Goal: Information Seeking & Learning: Learn about a topic

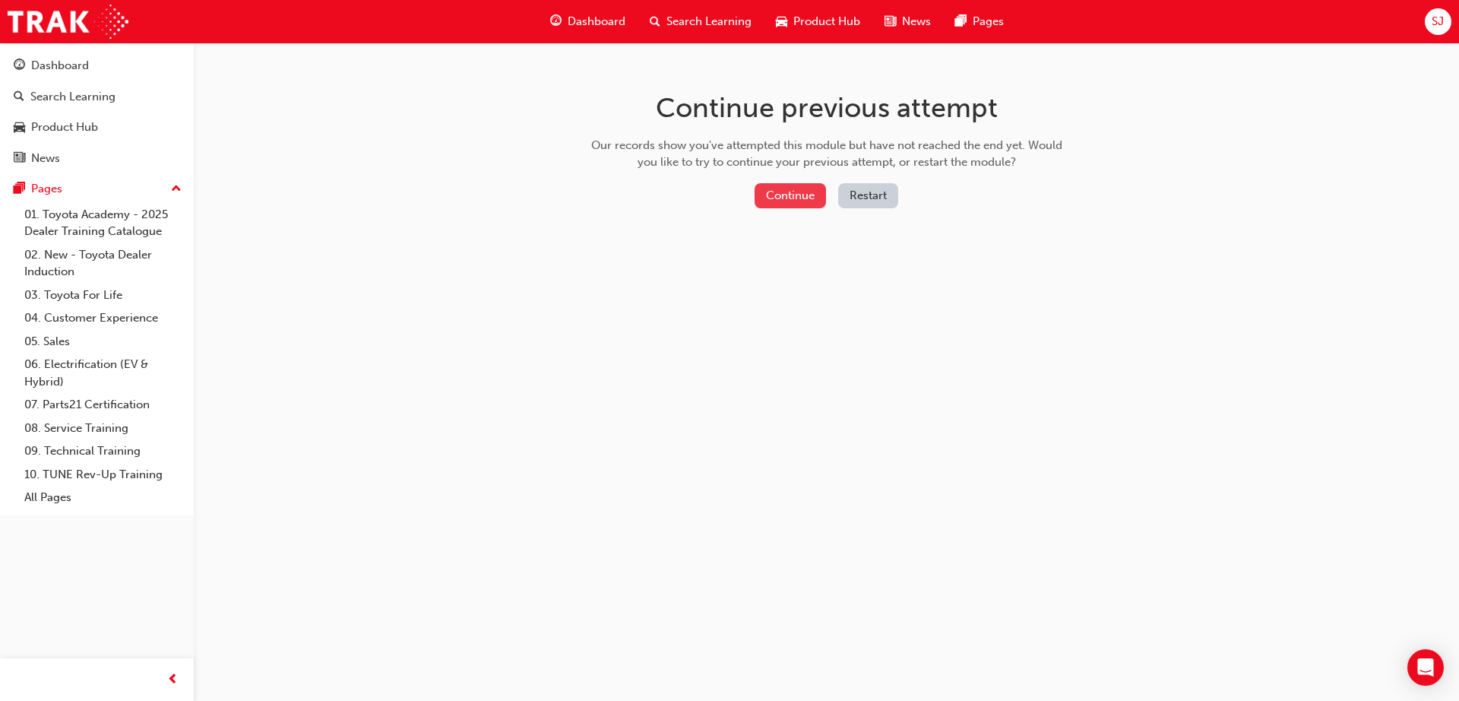
click at [786, 195] on button "Continue" at bounding box center [789, 195] width 71 height 25
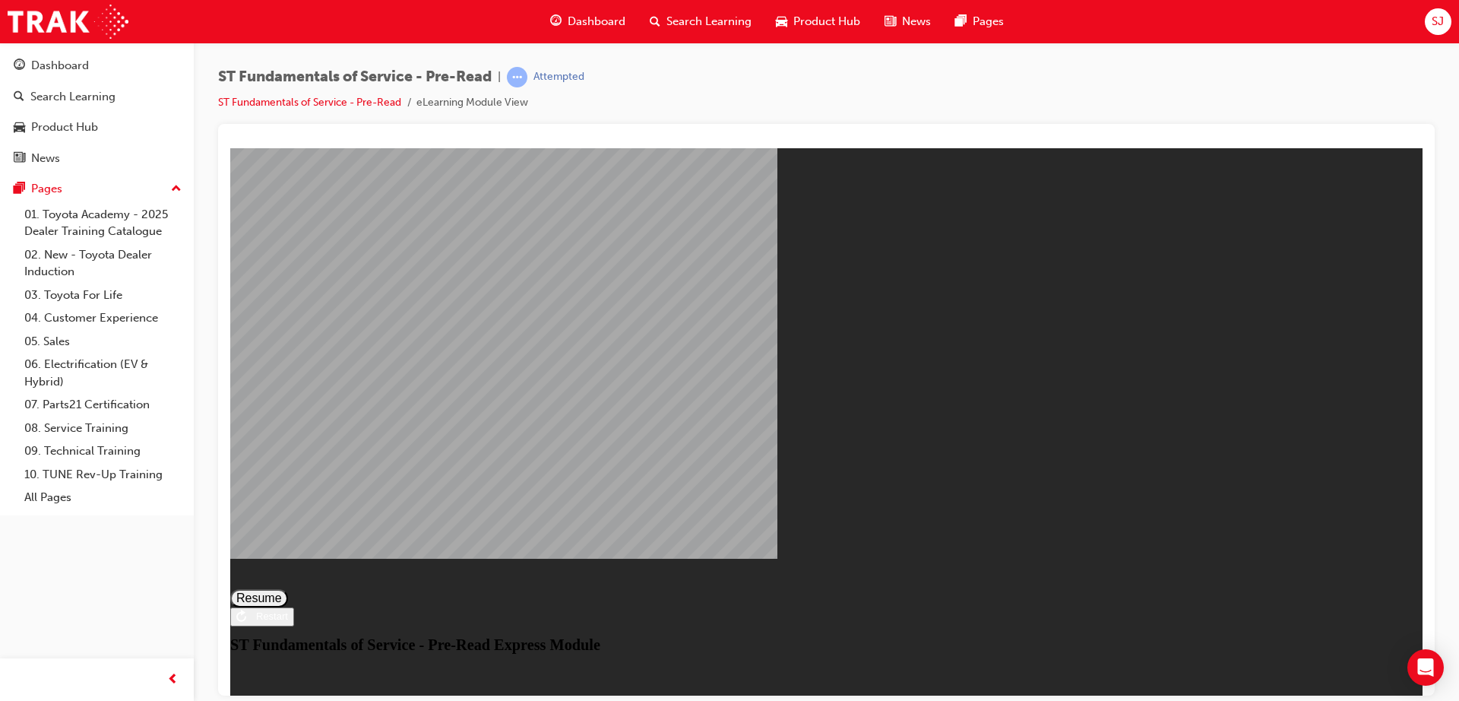
click at [938, 635] on div "ST Fundamentals of Service - Pre-Read Express Module" at bounding box center [826, 643] width 1192 height 17
click at [288, 588] on button "Resume" at bounding box center [259, 597] width 58 height 18
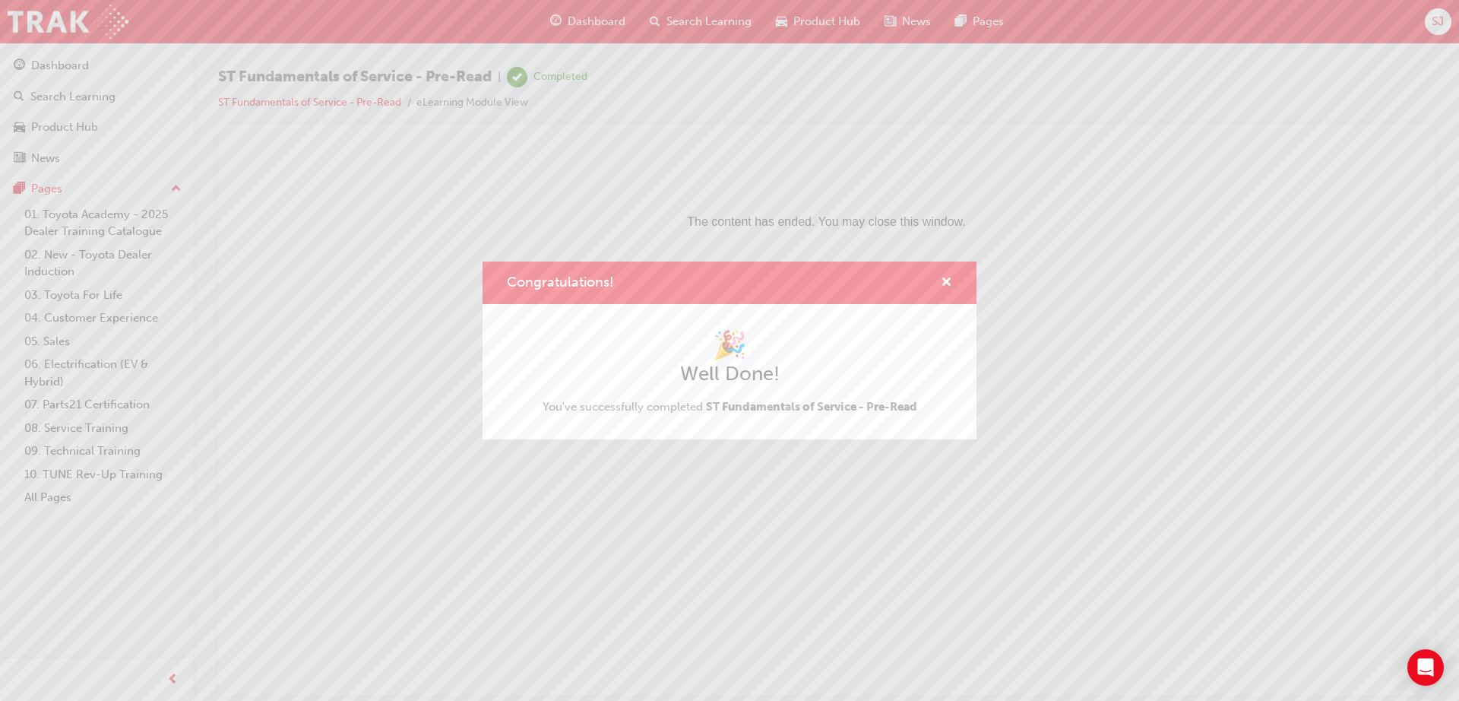
click at [694, 416] on div "🎉 Well Done! You've successfully completed ST Fundamentals of Service - Pre-Read" at bounding box center [729, 371] width 494 height 135
click at [947, 280] on span "cross-icon" at bounding box center [946, 284] width 11 height 14
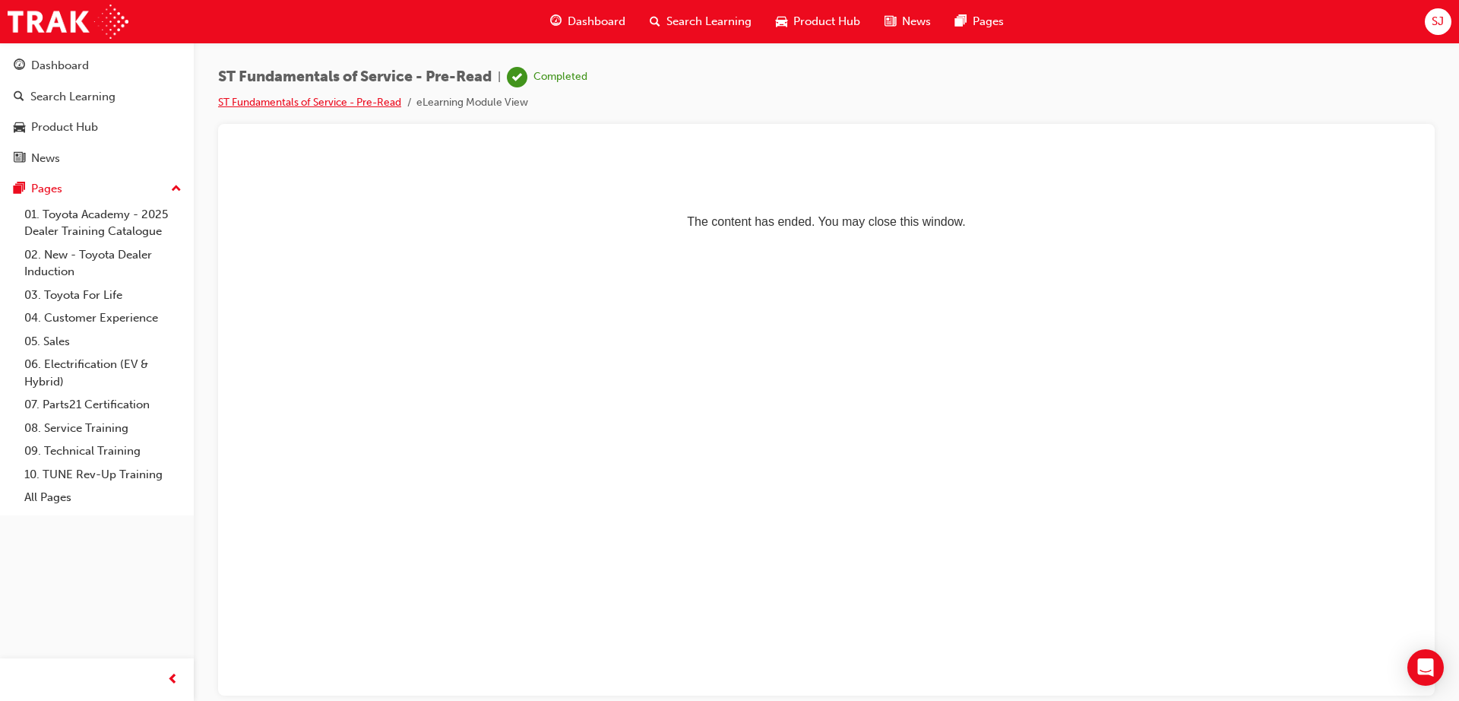
click at [355, 102] on link "ST Fundamentals of Service - Pre-Read" at bounding box center [309, 102] width 183 height 13
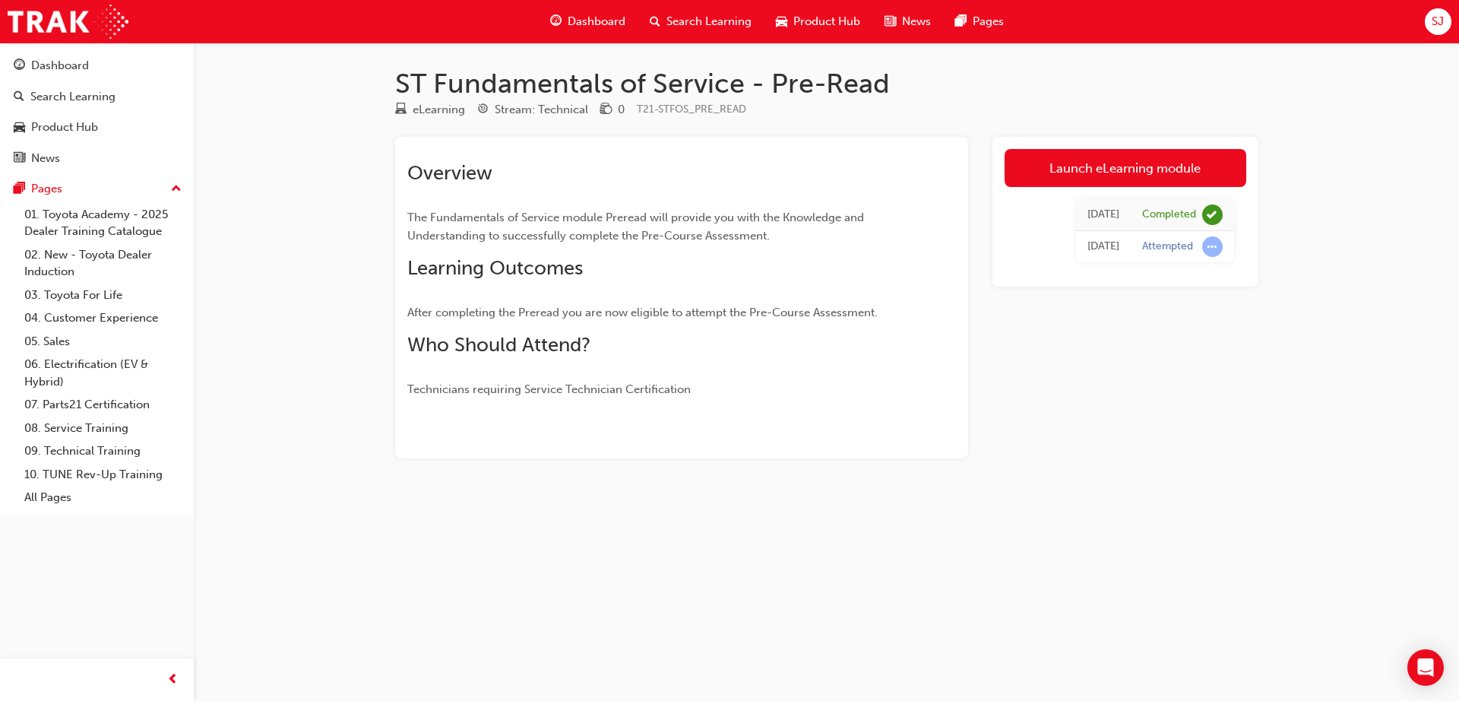
click at [680, 223] on span "The Fundamentals of Service module Preread will provide you with the Knowledge …" at bounding box center [637, 226] width 460 height 32
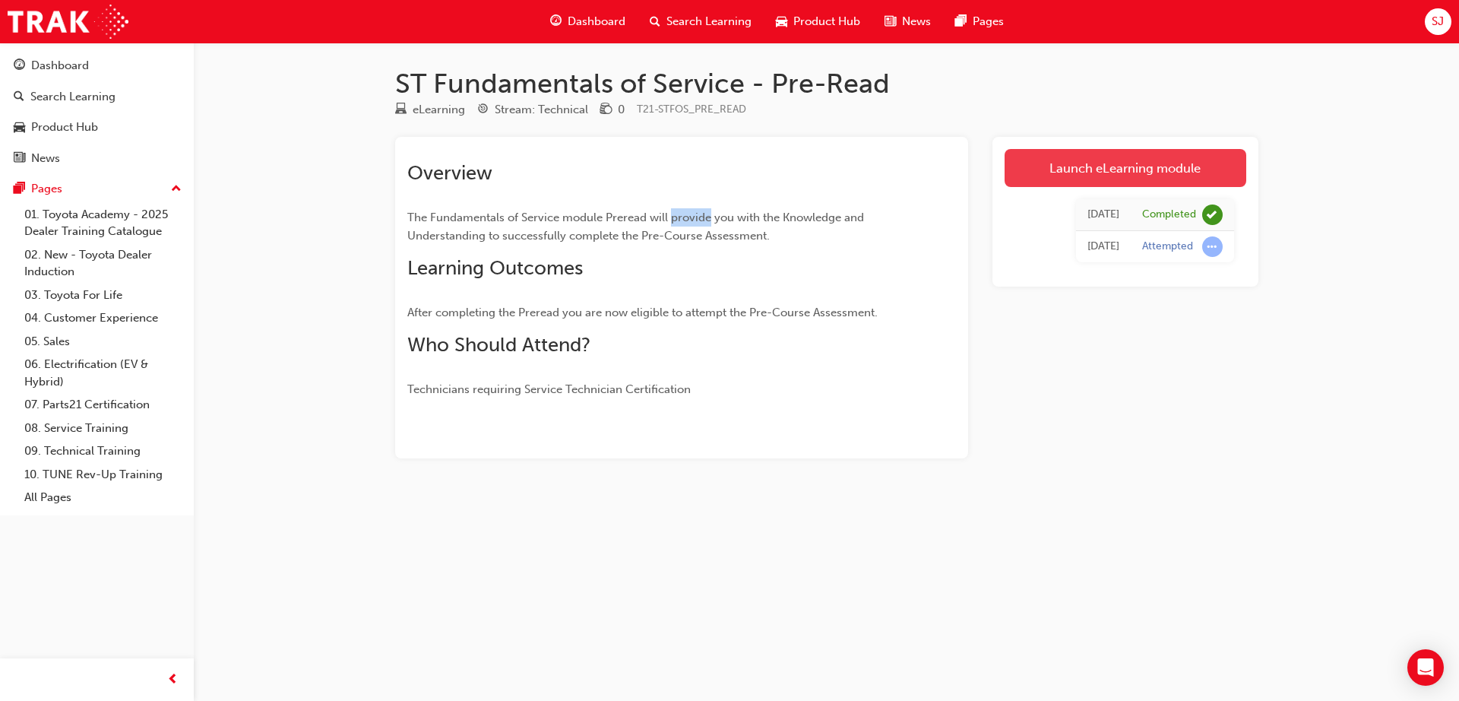
click at [1071, 166] on link "Launch eLearning module" at bounding box center [1125, 168] width 242 height 38
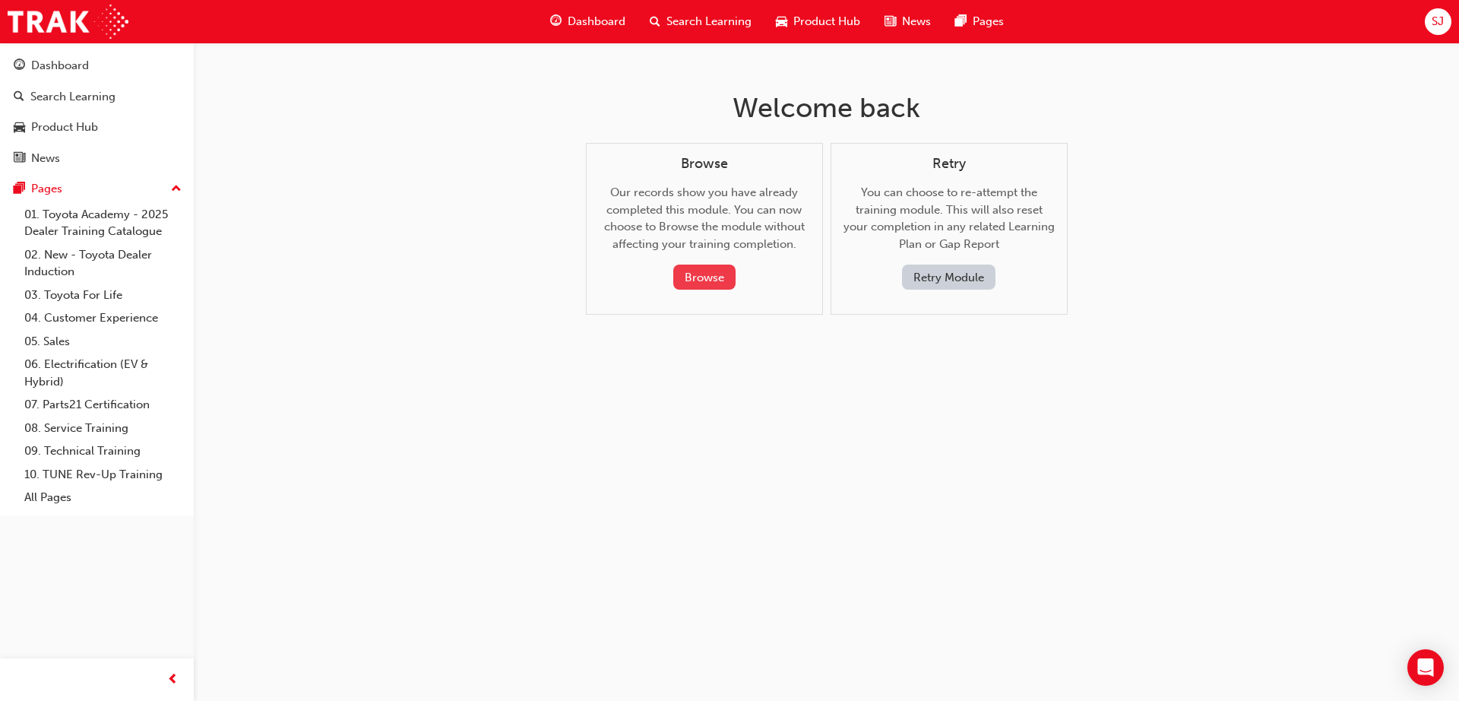
click at [707, 270] on button "Browse" at bounding box center [704, 276] width 62 height 25
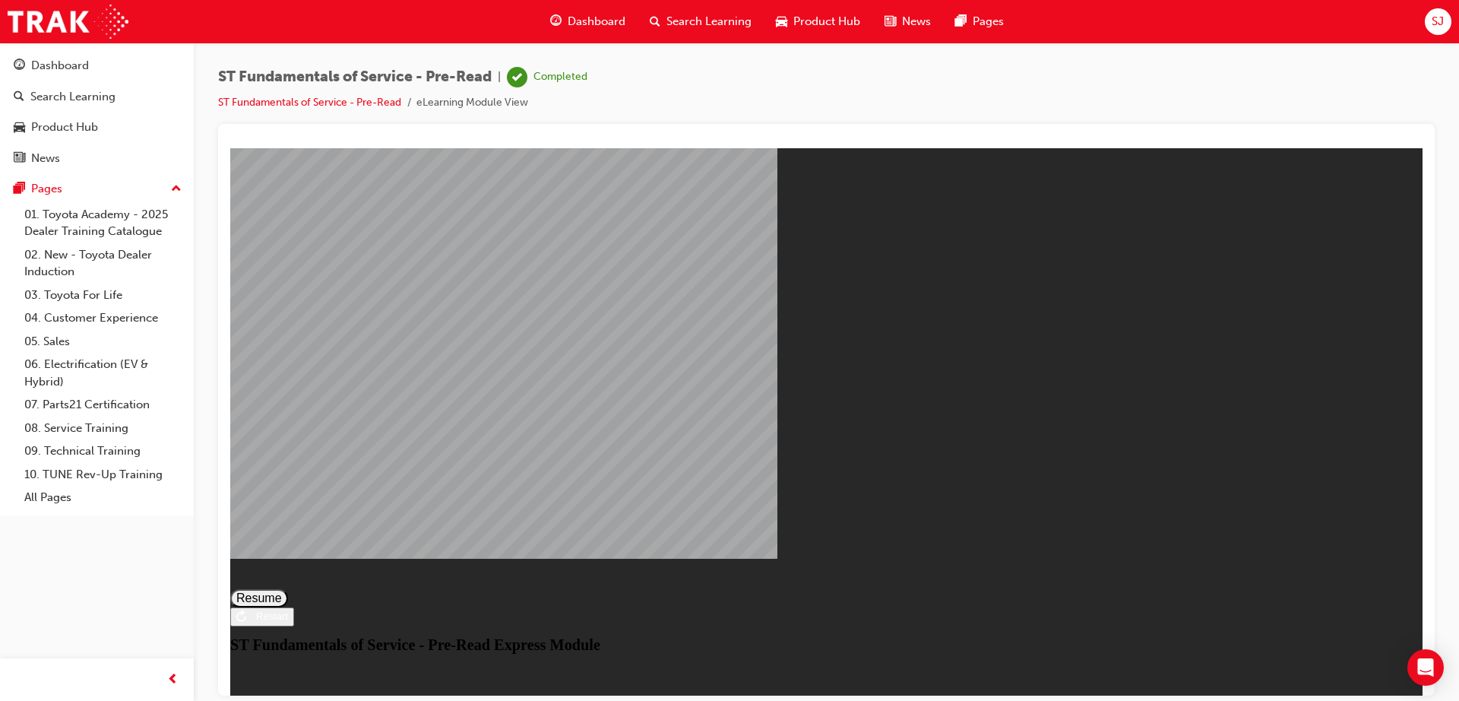
click at [288, 588] on button "Resume" at bounding box center [259, 597] width 58 height 18
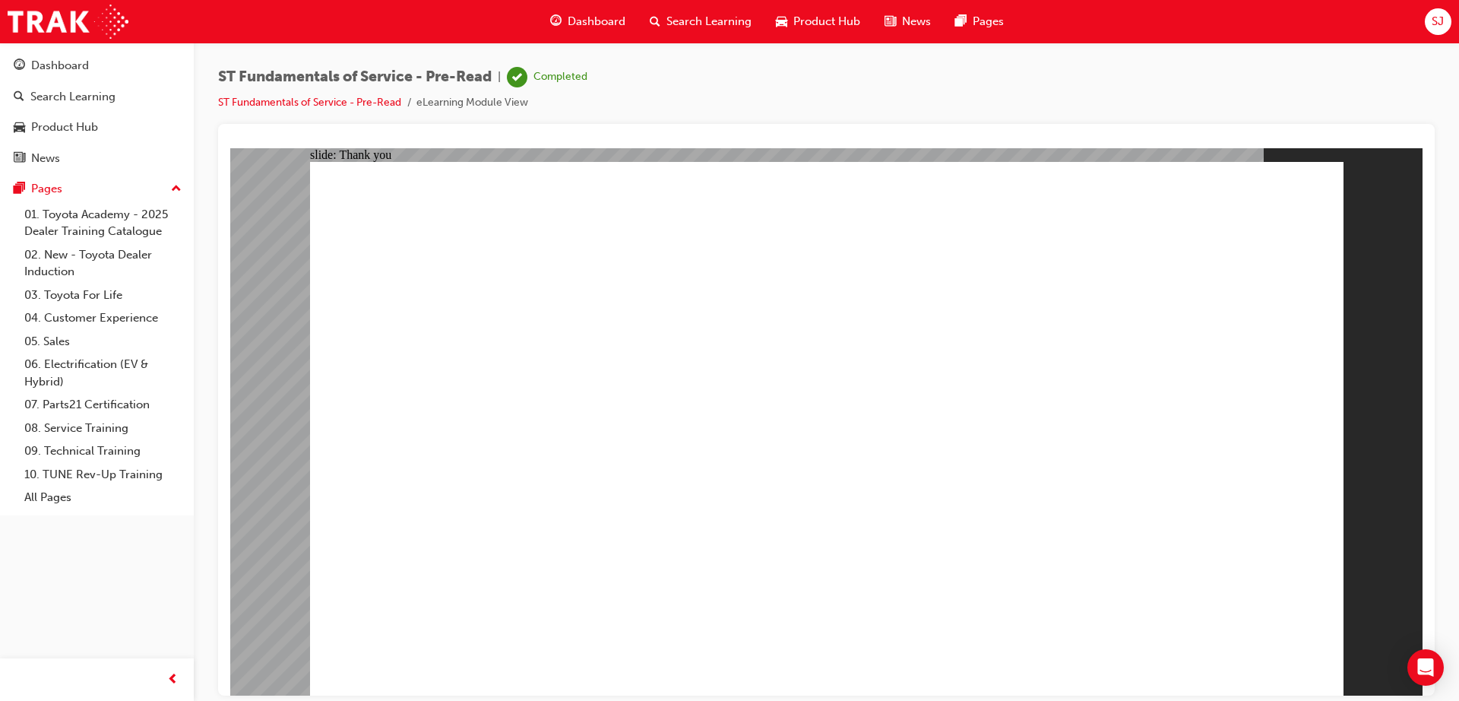
click at [339, 102] on link "ST Fundamentals of Service - Pre-Read" at bounding box center [309, 102] width 183 height 13
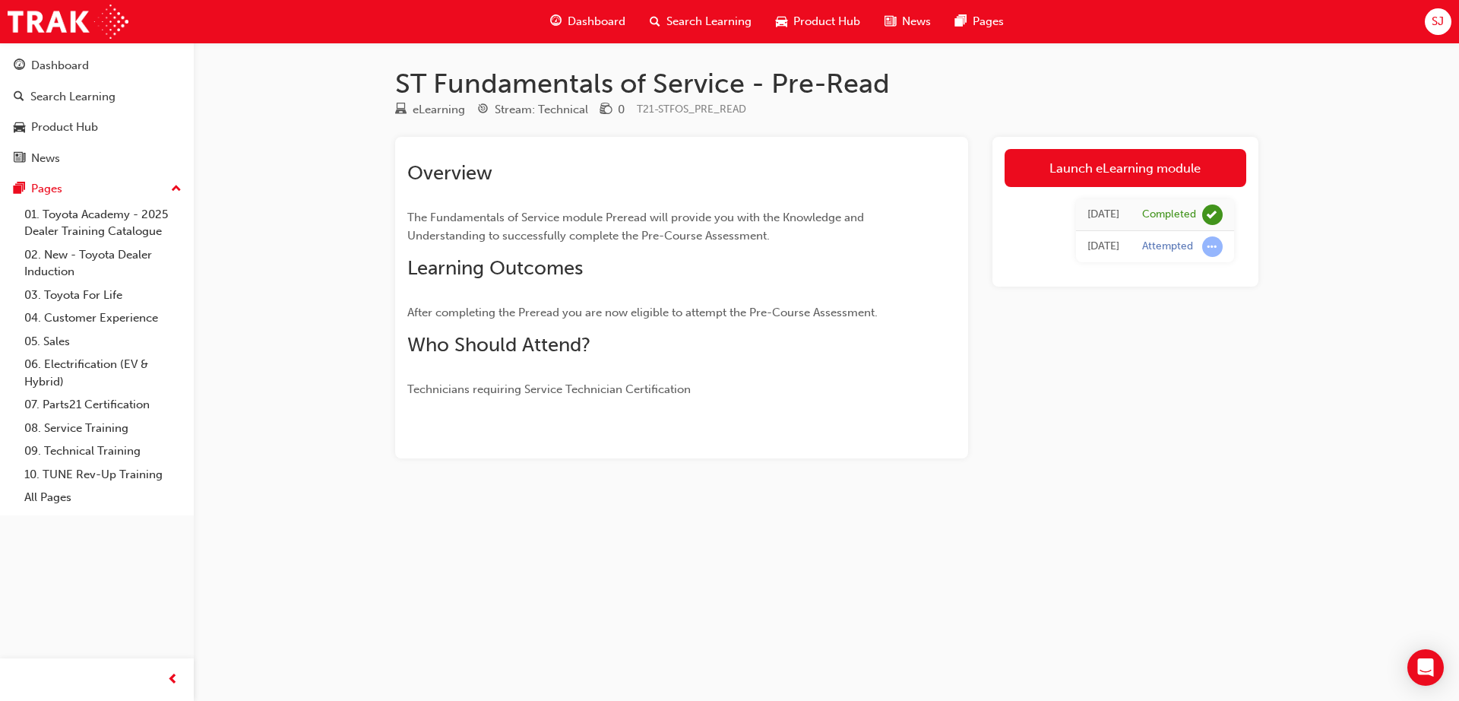
click at [1110, 220] on div "[DATE]" at bounding box center [1103, 214] width 32 height 17
click at [1099, 168] on link "Launch eLearning module" at bounding box center [1125, 168] width 242 height 38
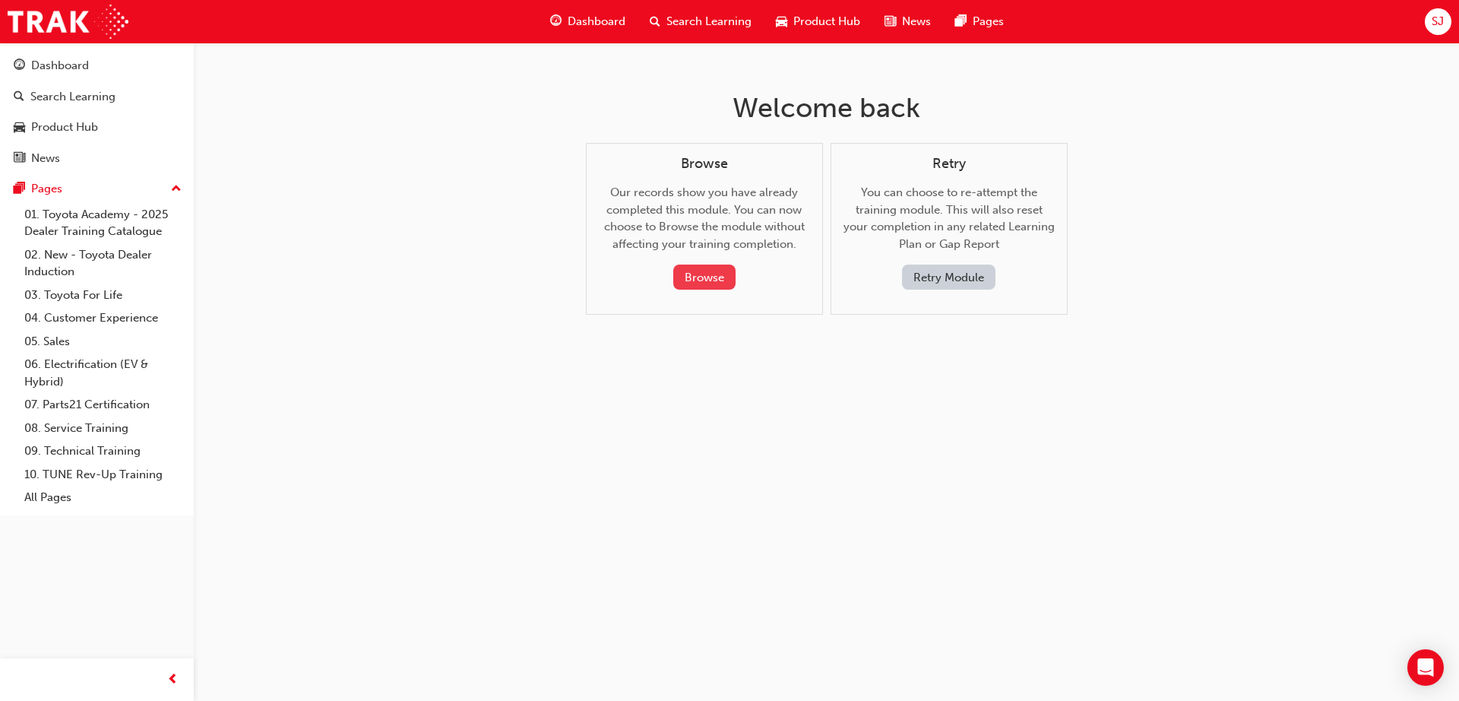
click at [710, 273] on button "Browse" at bounding box center [704, 276] width 62 height 25
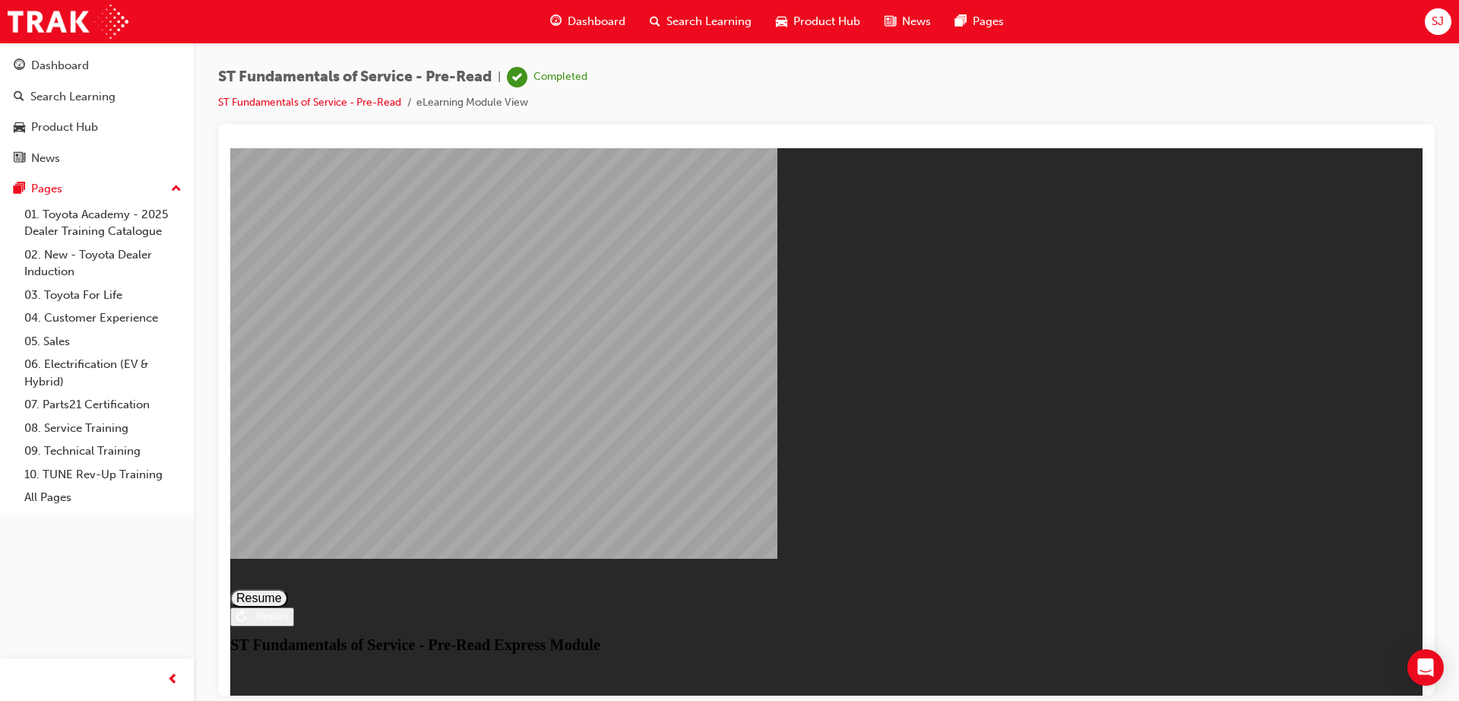
click at [288, 588] on button "Resume" at bounding box center [259, 597] width 58 height 18
